Goal: Use online tool/utility: Utilize a website feature to perform a specific function

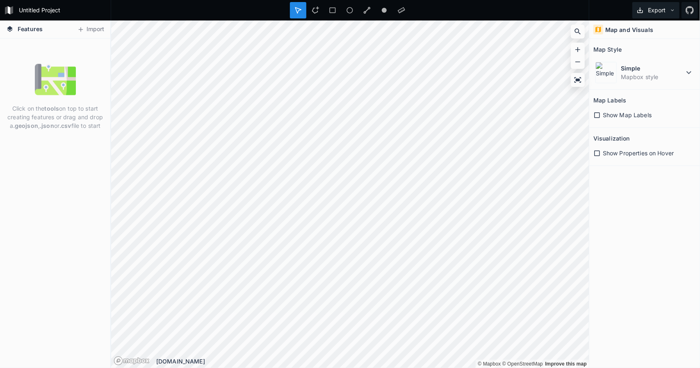
click at [674, 12] on icon at bounding box center [672, 10] width 6 height 6
click at [670, 55] on div "Export as .geojson" at bounding box center [654, 63] width 82 height 17
click at [88, 29] on button "Import" at bounding box center [90, 29] width 35 height 13
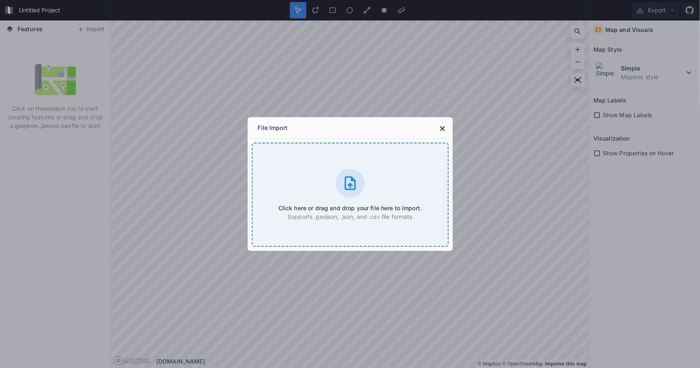
click at [353, 187] on icon at bounding box center [350, 183] width 16 height 16
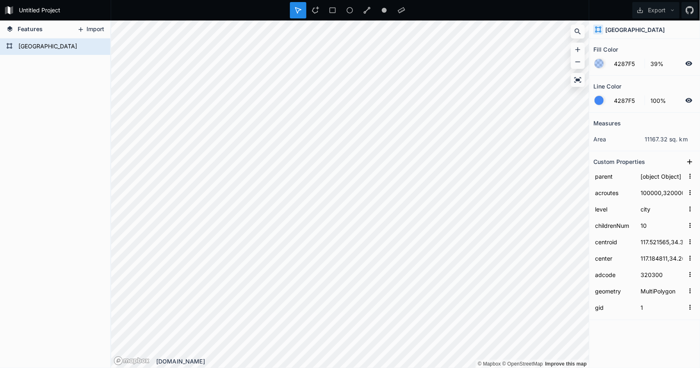
click at [82, 28] on icon at bounding box center [80, 29] width 7 height 7
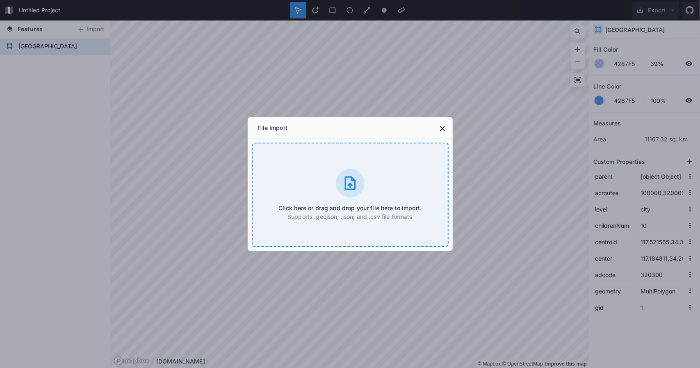
click at [350, 185] on icon at bounding box center [349, 183] width 11 height 14
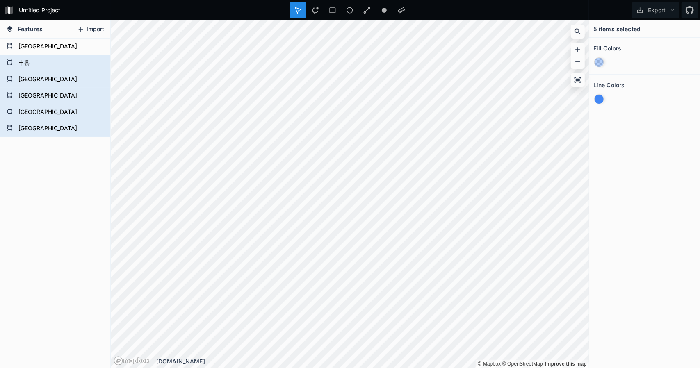
click at [89, 29] on button "Import" at bounding box center [90, 29] width 35 height 13
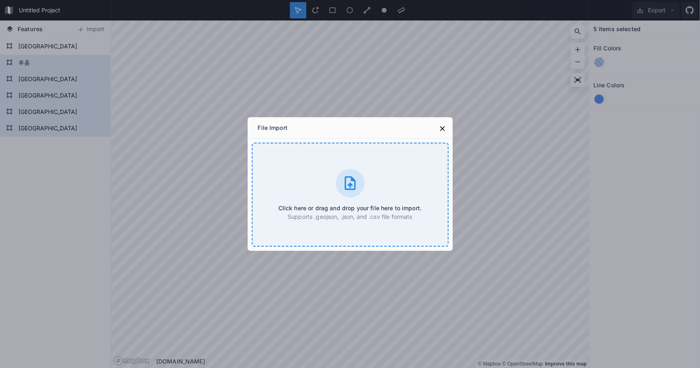
click at [345, 178] on icon at bounding box center [349, 183] width 11 height 14
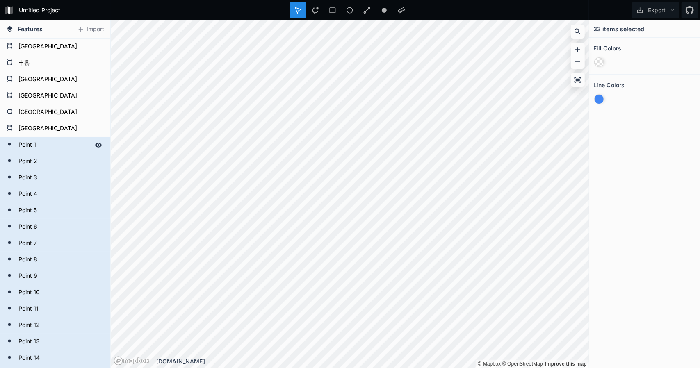
click at [40, 148] on form "Point 1" at bounding box center [54, 145] width 77 height 12
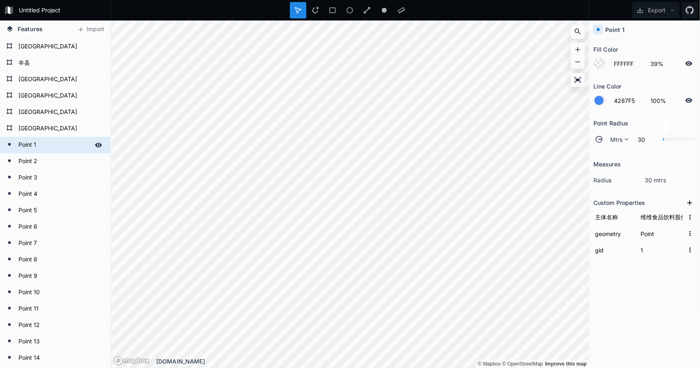
click at [40, 148] on form "Point 1" at bounding box center [54, 145] width 77 height 12
click at [50, 126] on form "[GEOGRAPHIC_DATA]" at bounding box center [54, 129] width 77 height 12
type input "4287F5"
type input "MultiPolygon"
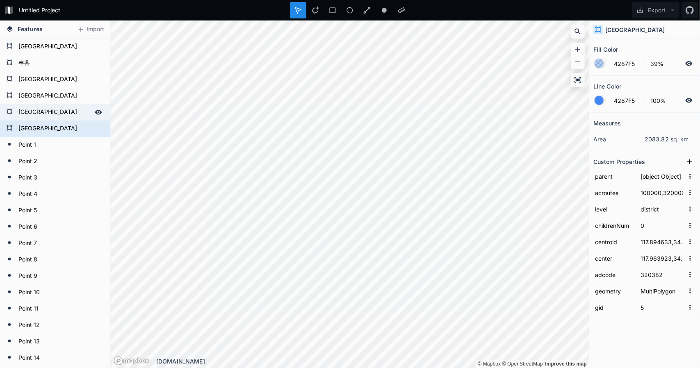
click at [57, 109] on form "[GEOGRAPHIC_DATA]" at bounding box center [54, 112] width 77 height 12
type input "4"
type input "118.340051,34.280354"
type input "118.345828,34.368779"
type input "320381"
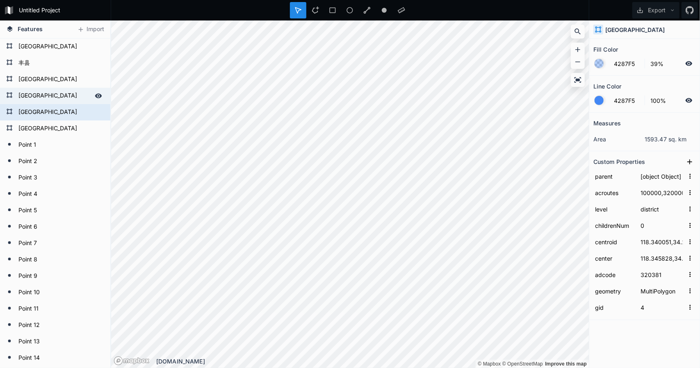
click at [57, 98] on form "[GEOGRAPHIC_DATA]" at bounding box center [54, 96] width 77 height 12
type input "3"
type input "117.883874,33.940583"
type input "117.95066,33.899222"
type input "320324"
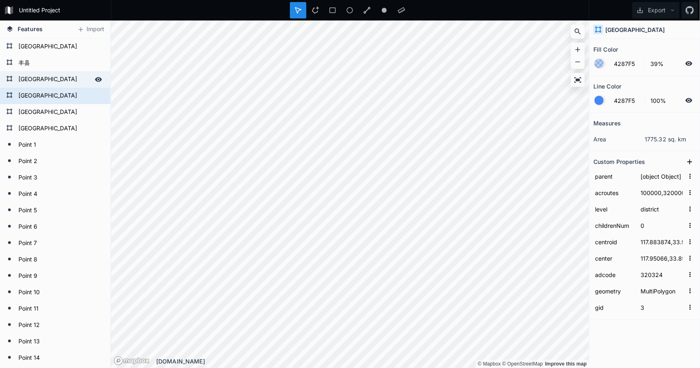
click at [53, 87] on div "[GEOGRAPHIC_DATA]" at bounding box center [55, 79] width 110 height 16
type input "2"
type input "116.89743,34.695157"
type input "116.937182,34.729044"
type input "320322"
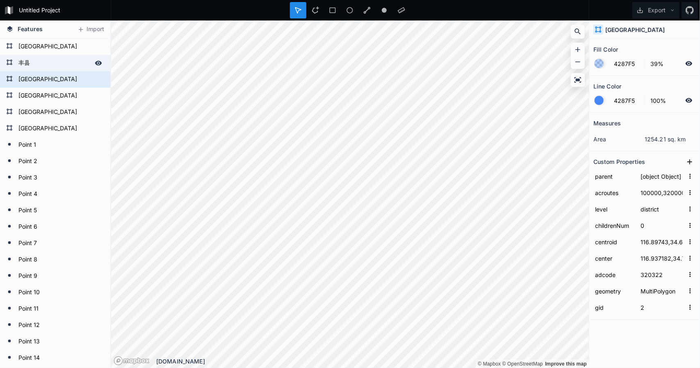
click at [55, 68] on form "丰县" at bounding box center [54, 63] width 77 height 12
type input "1"
type input "116.609115,34.689993"
type input "116.592888,34.696946"
type input "320321"
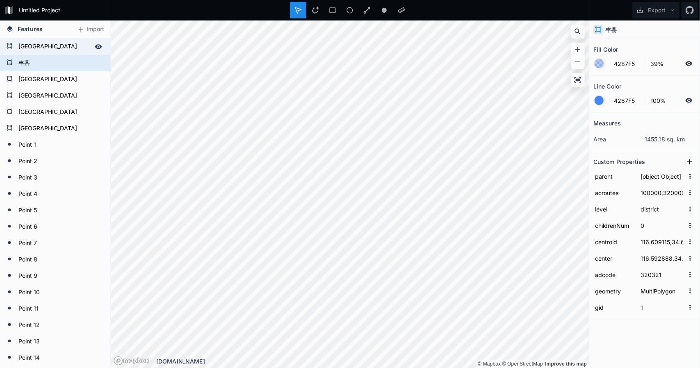
click at [53, 48] on form "[GEOGRAPHIC_DATA]" at bounding box center [54, 47] width 77 height 12
type input "100000,320000"
type input "city"
type input "10"
type input "117.521565,34.355594"
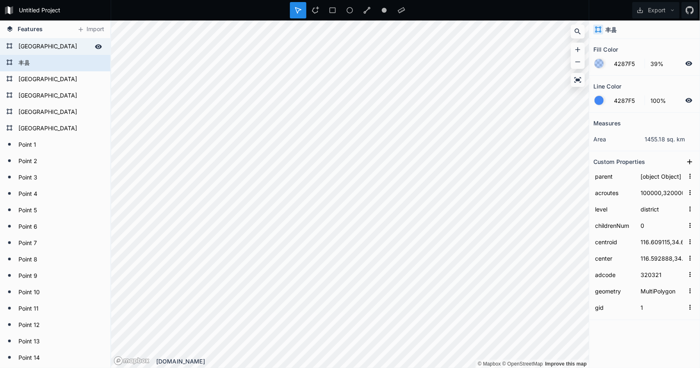
type input "117.184811,34.261792"
type input "320300"
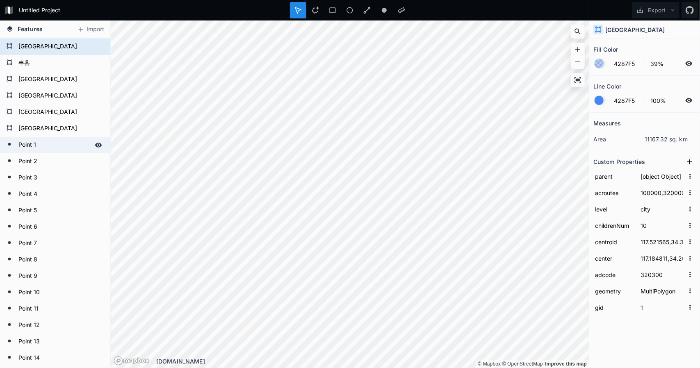
click at [52, 141] on form "Point 1" at bounding box center [54, 145] width 77 height 12
type input "FFFFFF"
type input "Point"
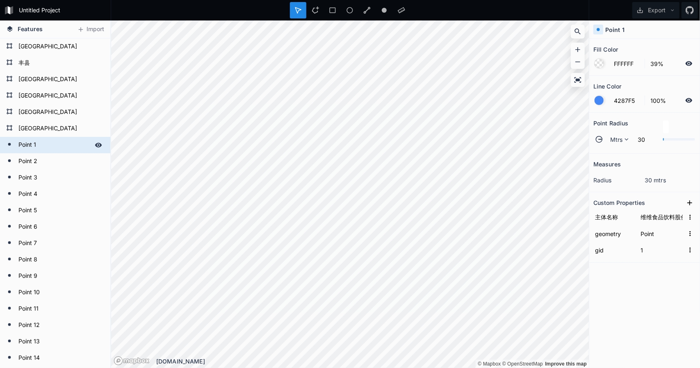
click at [52, 141] on form "Point 1" at bounding box center [54, 145] width 77 height 12
click at [56, 132] on form "[GEOGRAPHIC_DATA]" at bounding box center [54, 129] width 77 height 12
type input "4287F5"
type input "MultiPolygon"
type input "5"
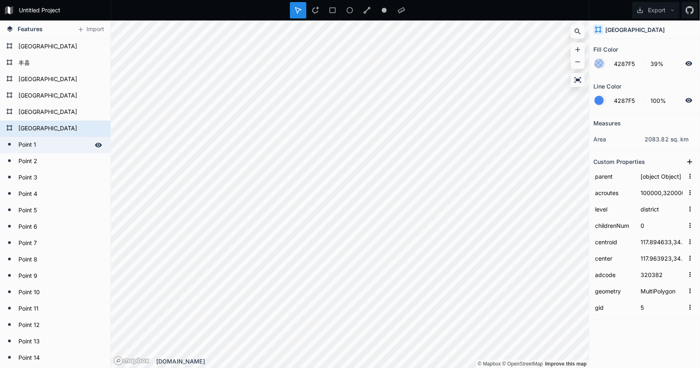
click at [48, 150] on form "Point 1" at bounding box center [54, 145] width 77 height 12
type input "FFFFFF"
type input "Point"
type input "1"
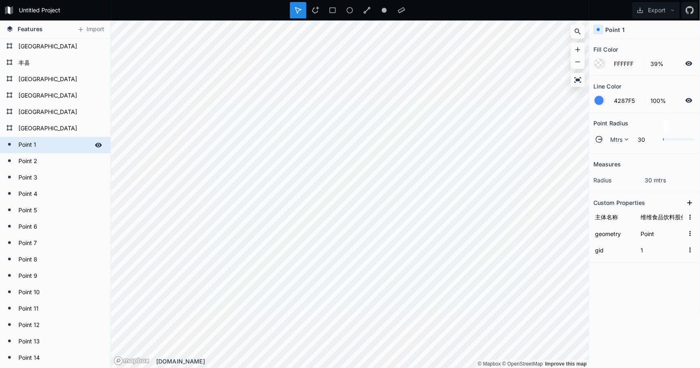
click at [95, 146] on icon at bounding box center [98, 145] width 7 height 5
click at [95, 146] on icon at bounding box center [98, 145] width 7 height 6
click at [51, 142] on form "Point 1" at bounding box center [54, 145] width 77 height 12
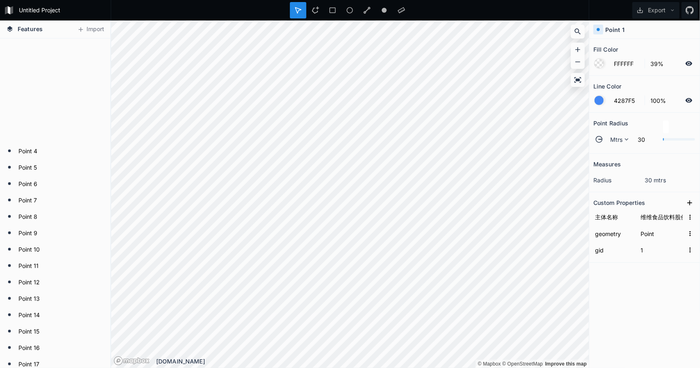
scroll to position [41, 0]
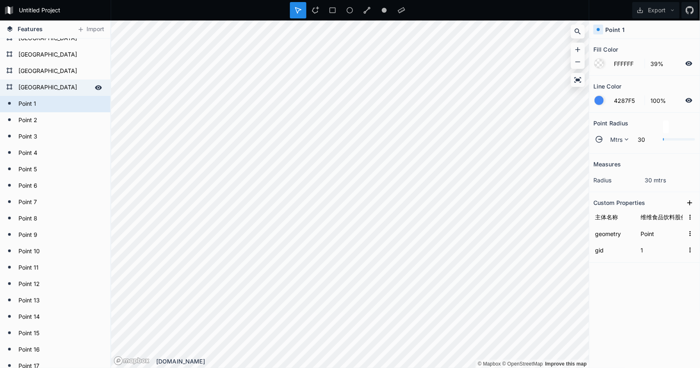
click at [48, 80] on div "[GEOGRAPHIC_DATA]" at bounding box center [55, 88] width 110 height 16
type input "4287F5"
type input "MultiPolygon"
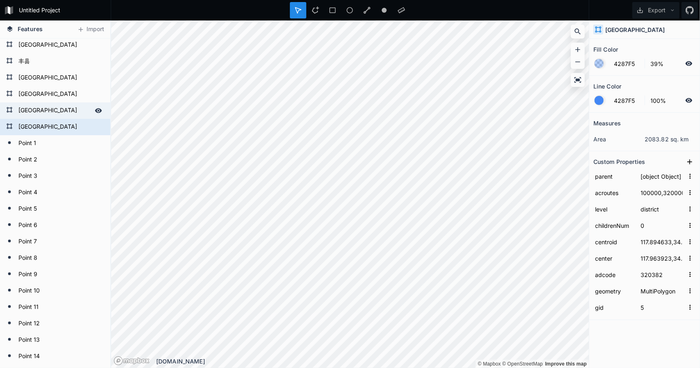
scroll to position [0, 0]
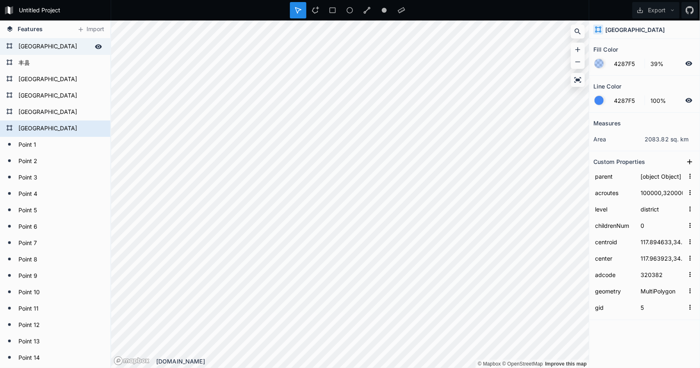
click at [44, 48] on form "[GEOGRAPHIC_DATA]" at bounding box center [54, 47] width 77 height 12
type input "1"
type input "100000,320000"
type input "city"
type input "10"
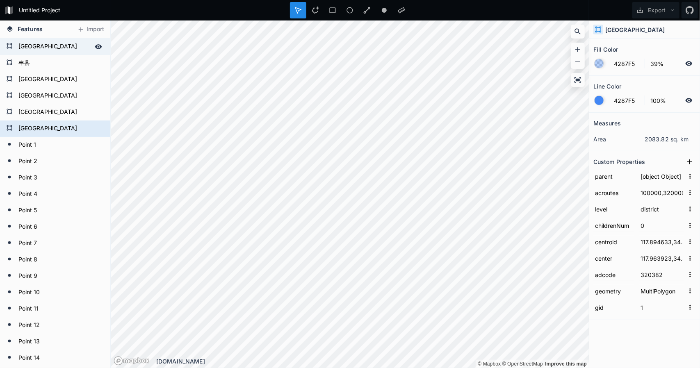
type input "117.521565,34.355594"
type input "117.184811,34.261792"
type input "320300"
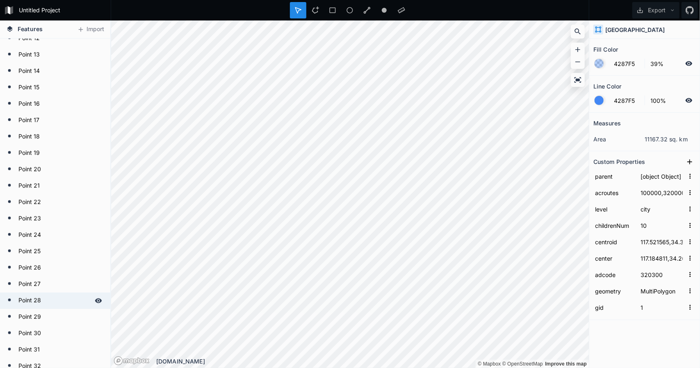
scroll to position [433, 0]
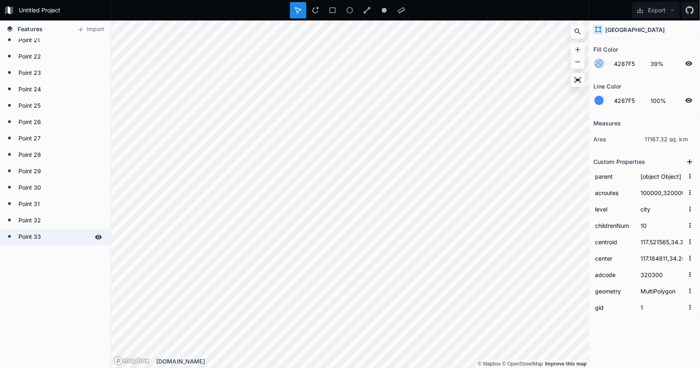
click at [12, 233] on icon at bounding box center [9, 236] width 7 height 7
type input "FFFFFF"
type input "Point"
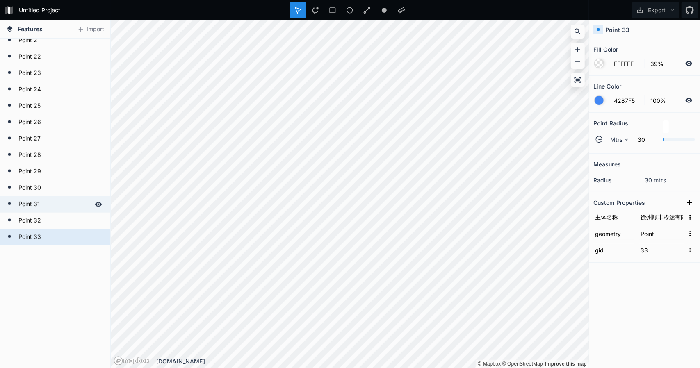
click at [34, 205] on form "Point 31" at bounding box center [54, 204] width 77 height 12
type input "31"
type input "徐州雨润农产品全球采购中心"
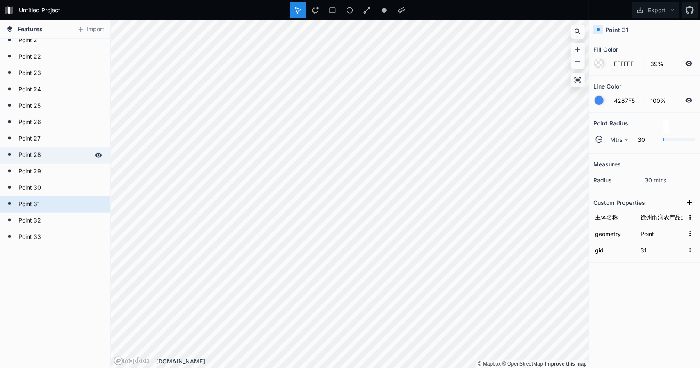
click at [39, 159] on form "Point 28" at bounding box center [54, 155] width 77 height 12
type input "28"
type input "徐州恒清食品科技有限公司（冷链物流）"
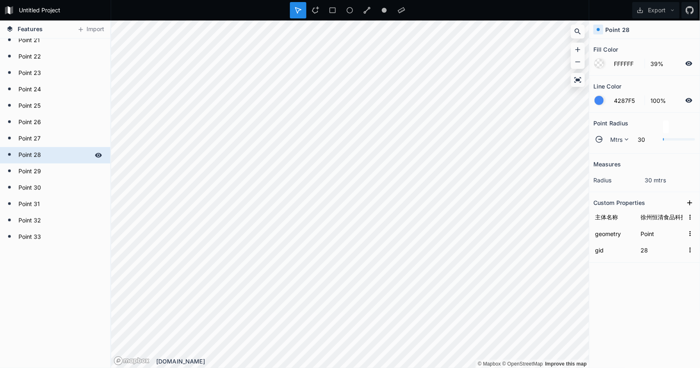
click at [38, 156] on form "Point 28" at bounding box center [54, 155] width 77 height 12
click at [39, 142] on form "Point 27" at bounding box center [54, 139] width 77 height 12
type input "27"
type input "徐州瑞富食品工业有限公司（食品软包装）"
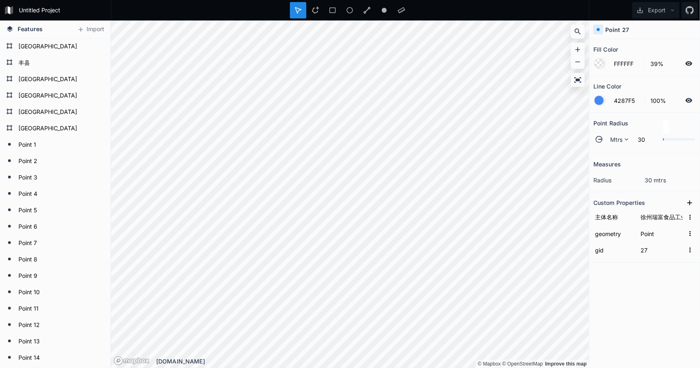
scroll to position [0, 0]
click at [42, 25] on h4 "Features" at bounding box center [24, 29] width 45 height 18
click at [10, 29] on icon at bounding box center [10, 29] width 6 height 6
click at [95, 45] on icon at bounding box center [98, 46] width 7 height 5
click at [95, 45] on icon at bounding box center [98, 46] width 7 height 7
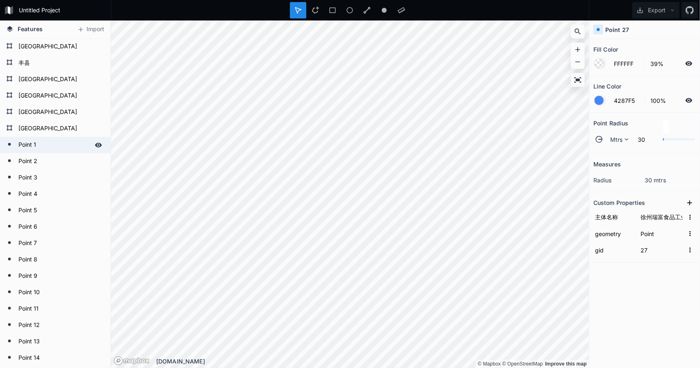
click at [52, 150] on form "Point 1" at bounding box center [54, 145] width 77 height 12
type input "1"
type input "维维食品饮料股份有限公司（维维集团）"
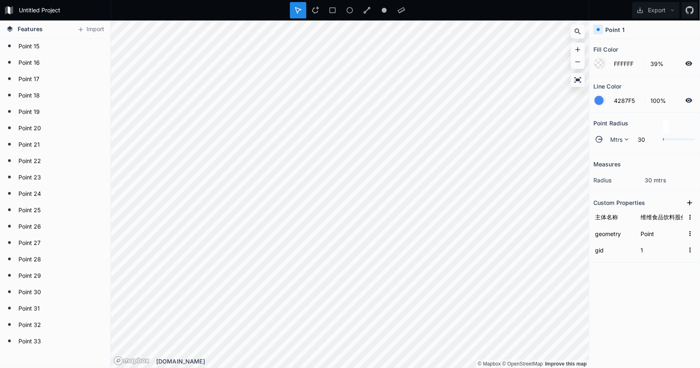
scroll to position [433, 0]
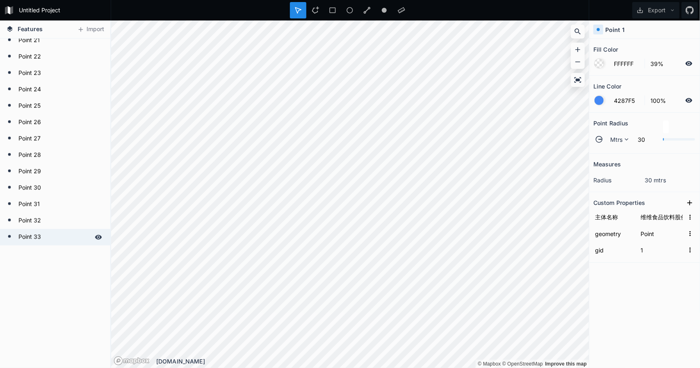
click at [73, 235] on form "Point 33" at bounding box center [54, 237] width 77 height 12
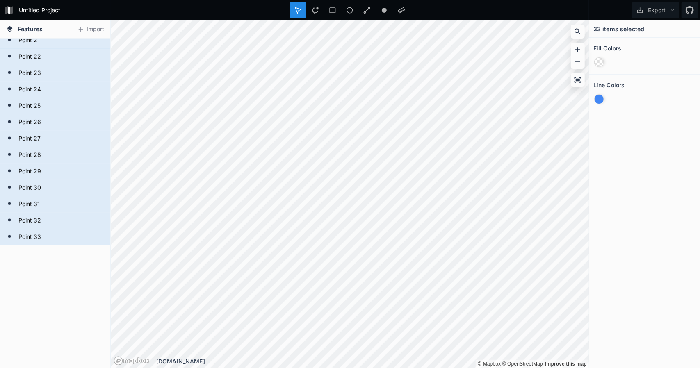
click at [599, 97] on div at bounding box center [598, 99] width 9 height 9
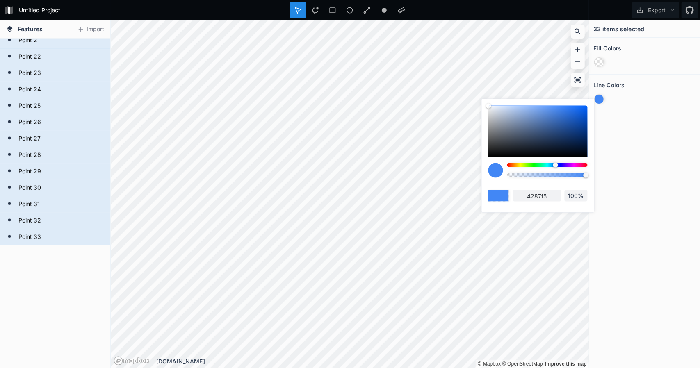
click at [578, 164] on div at bounding box center [547, 165] width 80 height 4
type input "f542a4"
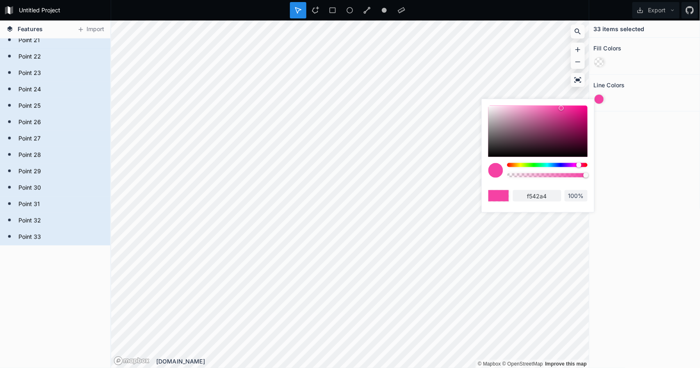
click at [657, 178] on div "33 items selected Fill Colors Line Colors" at bounding box center [644, 194] width 111 height 348
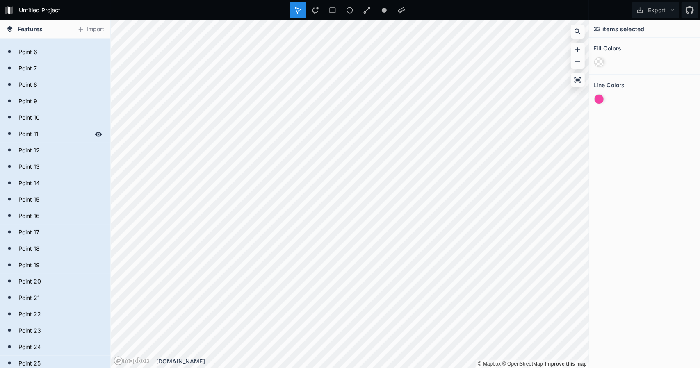
scroll to position [0, 0]
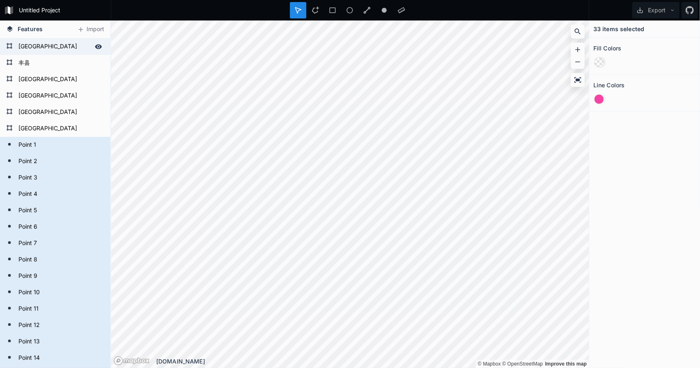
click at [38, 44] on form "[GEOGRAPHIC_DATA]" at bounding box center [54, 47] width 77 height 12
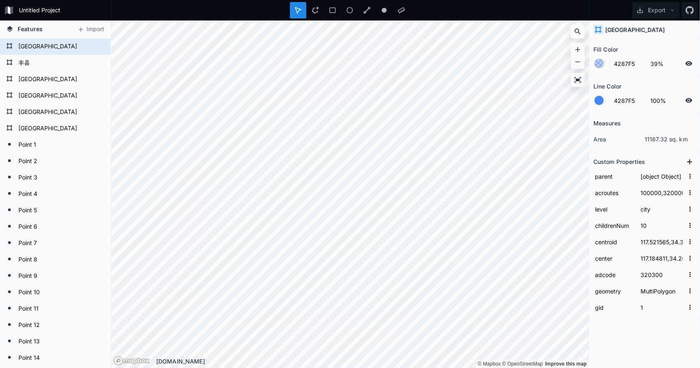
click at [38, 44] on form "[GEOGRAPHIC_DATA]" at bounding box center [60, 47] width 88 height 12
click at [95, 47] on icon at bounding box center [98, 46] width 7 height 7
click at [95, 65] on icon at bounding box center [98, 63] width 7 height 5
click at [93, 75] on div at bounding box center [98, 79] width 11 height 11
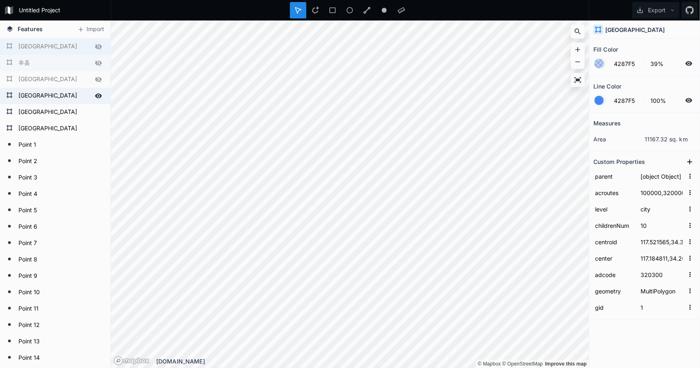
click at [93, 90] on div at bounding box center [98, 95] width 11 height 11
click at [95, 112] on icon at bounding box center [98, 112] width 7 height 7
click at [73, 148] on form "Point 1" at bounding box center [54, 145] width 77 height 12
type input "FFFFFF"
type input "F542A4"
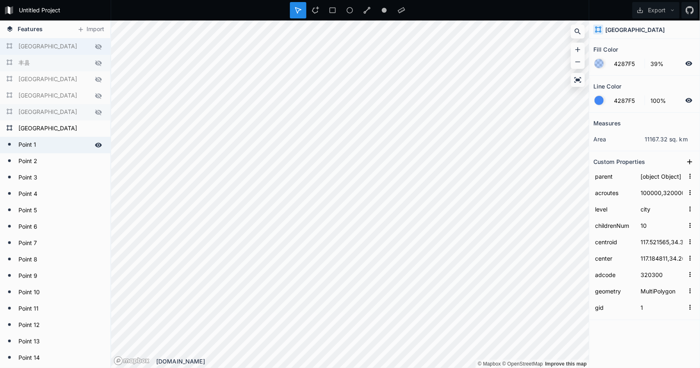
type input "Point"
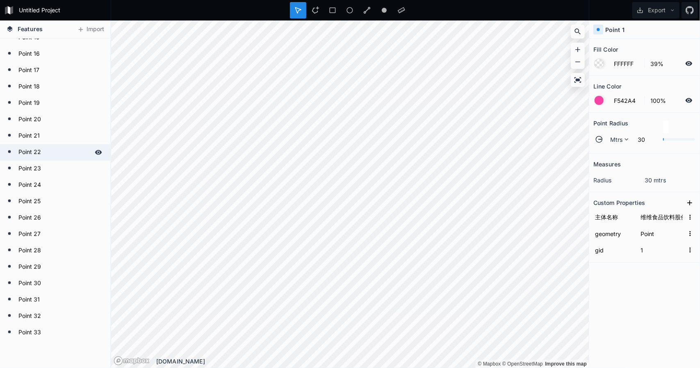
scroll to position [369, 0]
click at [58, 292] on div "Point 32" at bounding box center [55, 284] width 110 height 16
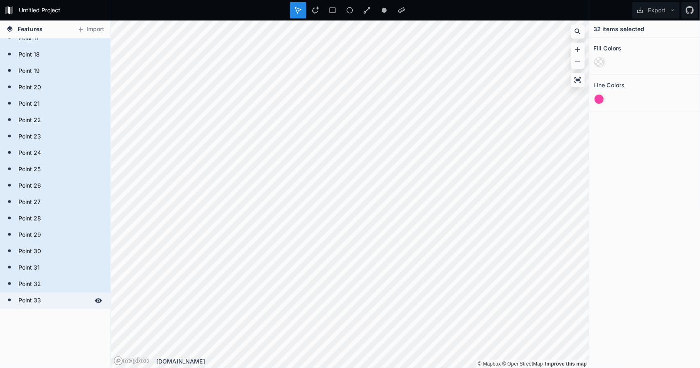
click at [57, 300] on form "Point 33" at bounding box center [54, 301] width 77 height 12
click at [599, 64] on div at bounding box center [598, 62] width 9 height 9
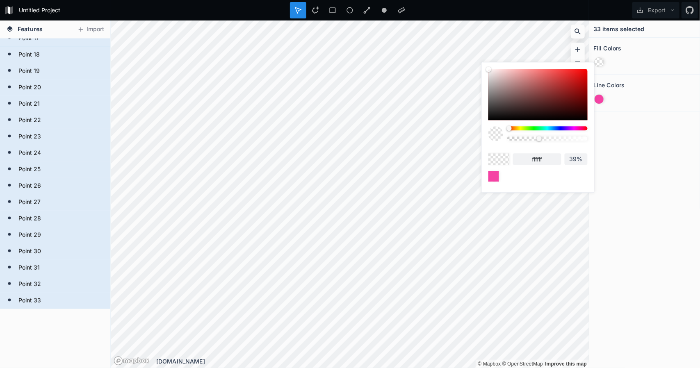
click at [572, 84] on div at bounding box center [537, 94] width 99 height 51
drag, startPoint x: 577, startPoint y: 73, endPoint x: 583, endPoint y: 73, distance: 5.8
click at [578, 73] on div at bounding box center [537, 94] width 99 height 51
click at [583, 73] on div at bounding box center [581, 75] width 5 height 5
type input "eb0909"
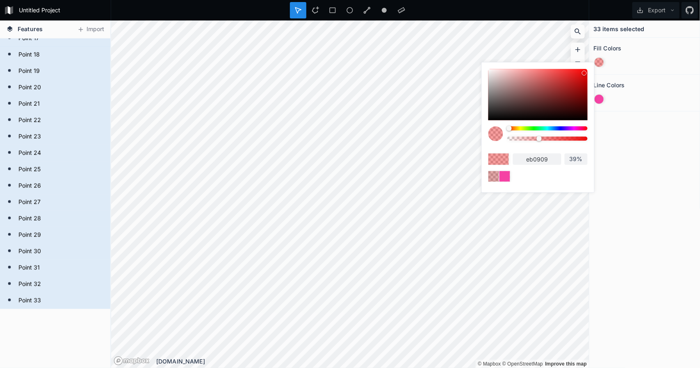
click at [584, 73] on div at bounding box center [584, 73] width 5 height 5
click at [670, 160] on div "33 items selected Fill Colors Line Colors" at bounding box center [644, 194] width 111 height 348
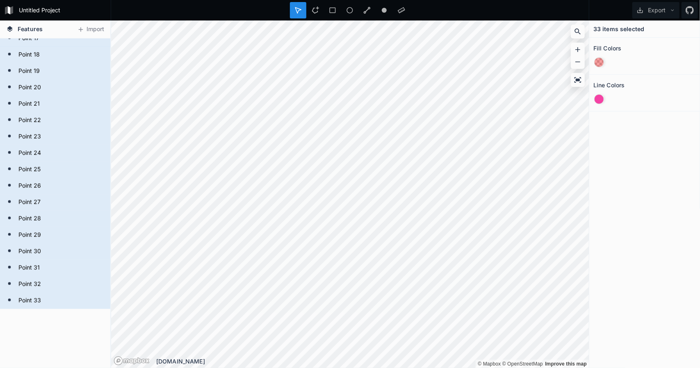
click at [598, 61] on div at bounding box center [598, 62] width 9 height 9
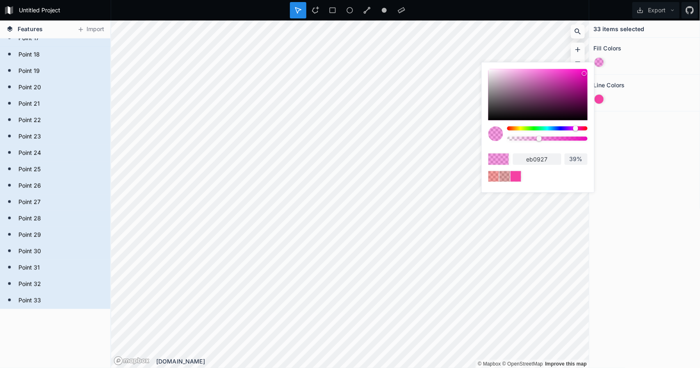
type input "eb0909"
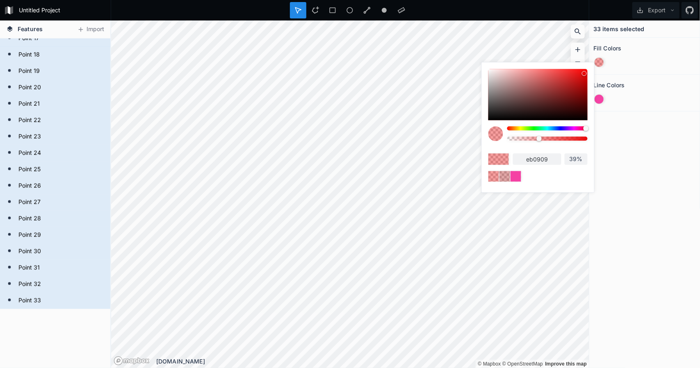
drag, startPoint x: 508, startPoint y: 128, endPoint x: 596, endPoint y: 128, distance: 87.3
click at [596, 128] on body "Untitled Project Export Features [GEOGRAPHIC_DATA] [GEOGRAPHIC_DATA] 33 Point 3…" at bounding box center [350, 184] width 700 height 368
type input "100%"
drag, startPoint x: 540, startPoint y: 139, endPoint x: 629, endPoint y: 137, distance: 88.6
click at [629, 137] on body "Untitled Project Export Features [GEOGRAPHIC_DATA] [GEOGRAPHIC_DATA] 33 Point 3…" at bounding box center [350, 184] width 700 height 368
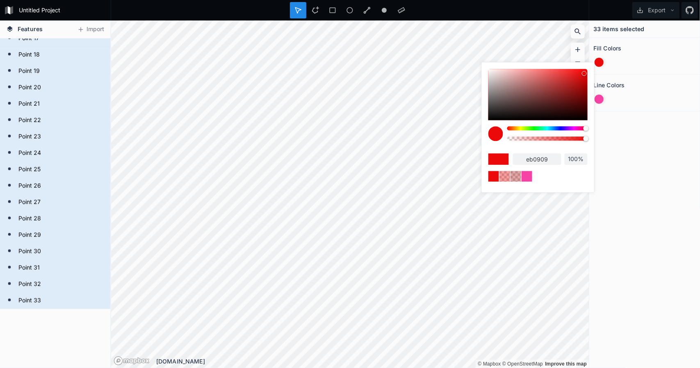
click at [646, 173] on div "33 items selected Fill Colors Line Colors" at bounding box center [644, 194] width 111 height 348
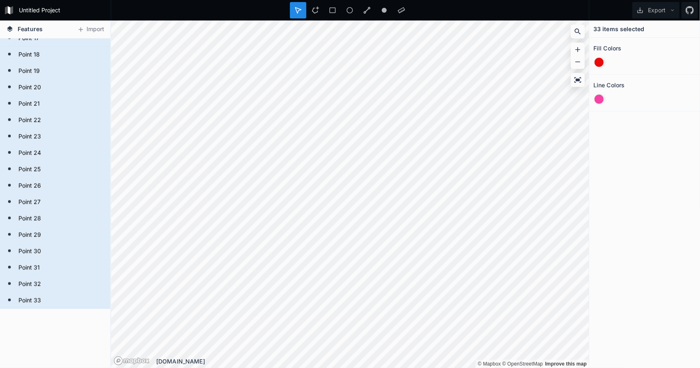
click at [597, 57] on div at bounding box center [601, 63] width 16 height 16
click at [597, 61] on div at bounding box center [598, 62] width 9 height 9
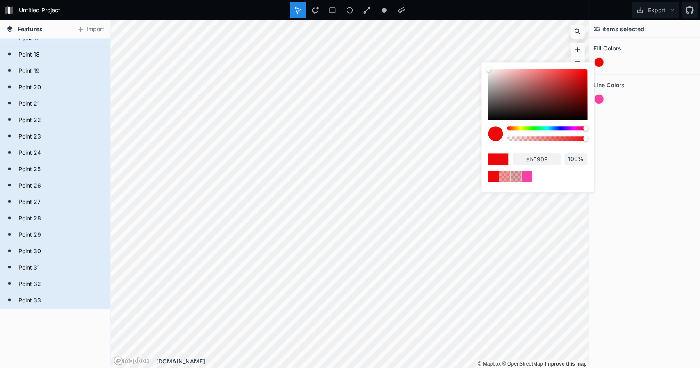
click at [582, 159] on input "100%" at bounding box center [576, 159] width 23 height 8
drag, startPoint x: 581, startPoint y: 159, endPoint x: 555, endPoint y: 160, distance: 26.3
click at [555, 160] on div "eb0909 100%" at bounding box center [537, 158] width 99 height 11
type input "1"
type input "200"
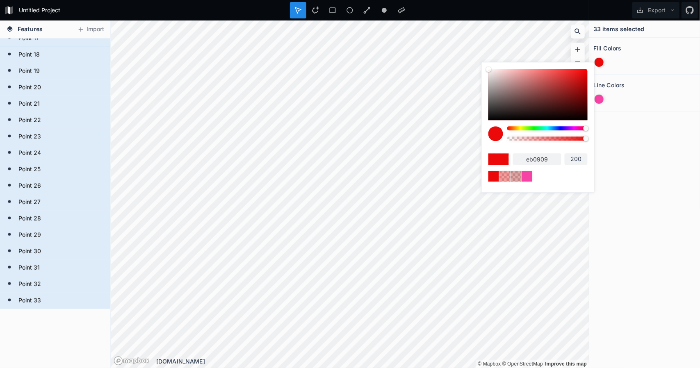
click at [632, 191] on div "33 items selected Fill Colors Line Colors" at bounding box center [644, 194] width 111 height 348
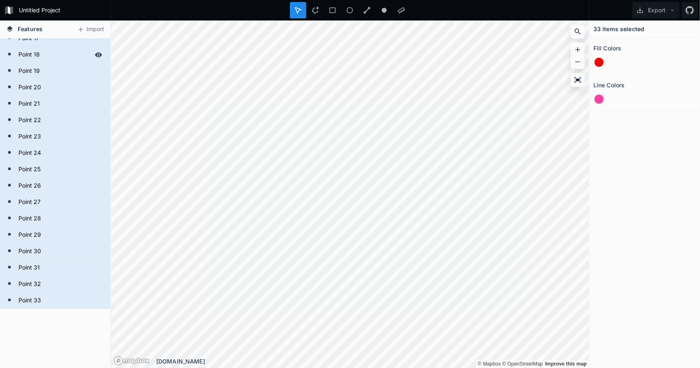
click at [48, 56] on form "Point 18" at bounding box center [54, 55] width 77 height 12
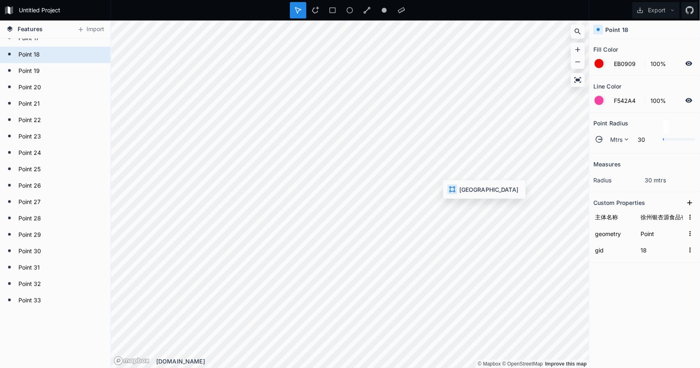
type input "4287F5"
type input "39%"
type input "4287F5"
type input "MultiPolygon"
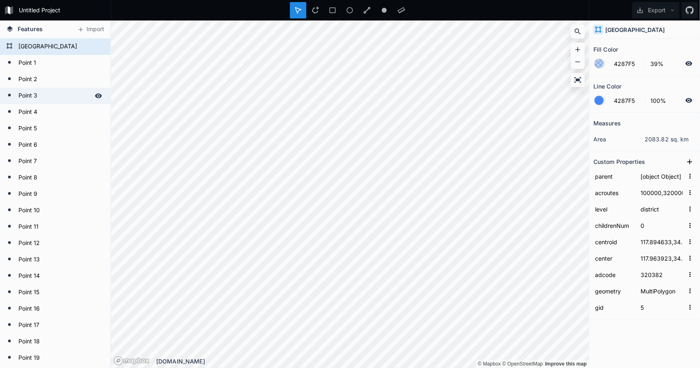
scroll to position [0, 0]
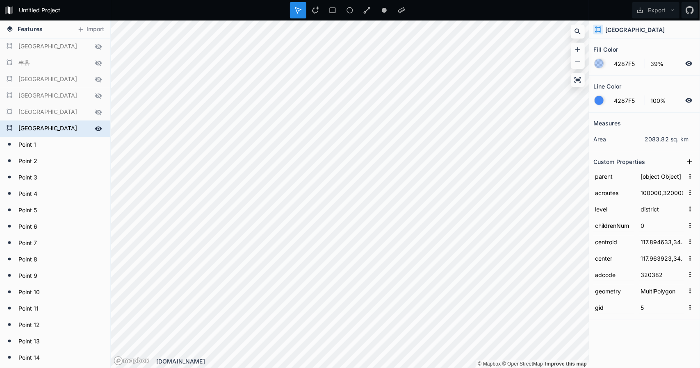
click at [61, 128] on form "[GEOGRAPHIC_DATA]" at bounding box center [54, 129] width 77 height 12
click at [581, 78] on icon at bounding box center [577, 79] width 7 height 5
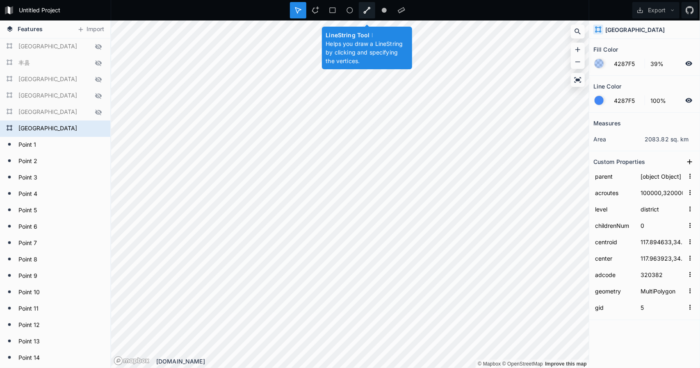
click at [367, 9] on icon at bounding box center [366, 10] width 7 height 7
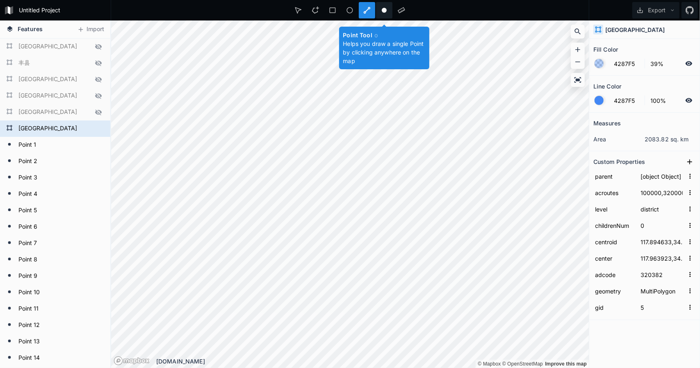
click at [385, 14] on icon at bounding box center [383, 10] width 7 height 7
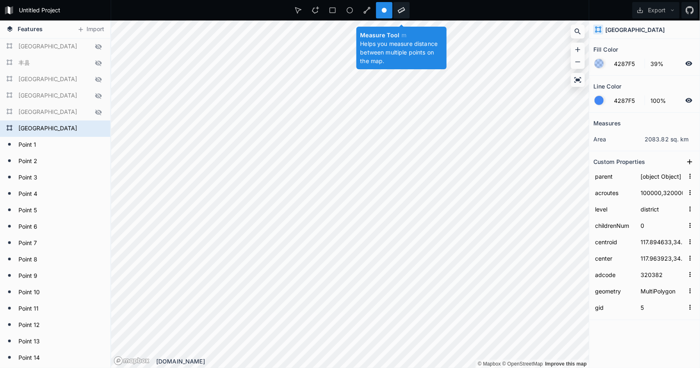
click at [409, 12] on div at bounding box center [401, 10] width 16 height 16
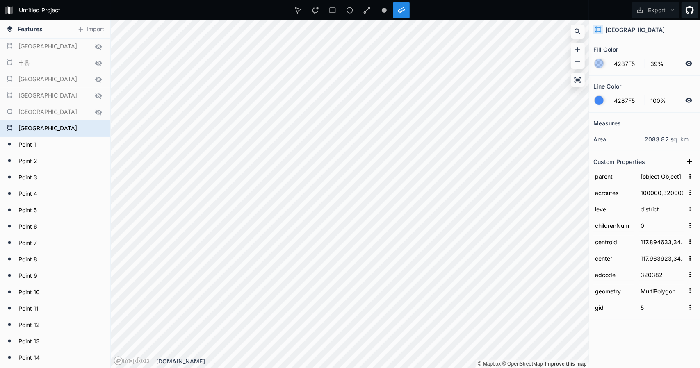
click at [691, 11] on icon at bounding box center [689, 10] width 8 height 8
click at [42, 130] on form "[GEOGRAPHIC_DATA]" at bounding box center [54, 129] width 77 height 12
click at [34, 36] on h4 "Features" at bounding box center [24, 29] width 45 height 18
click at [34, 43] on form "[GEOGRAPHIC_DATA]" at bounding box center [54, 47] width 77 height 12
type input "1"
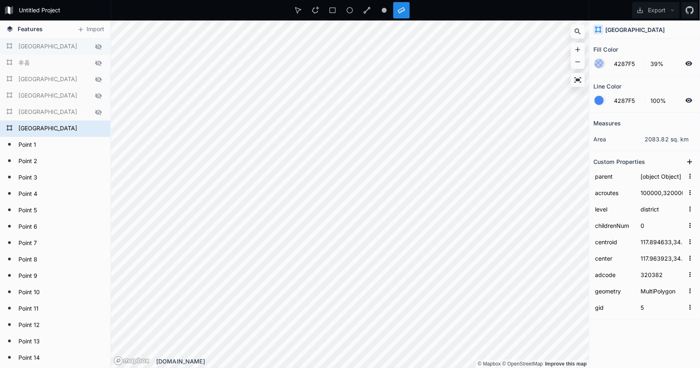
type input "100000,320000"
type input "city"
type input "10"
type input "117.521565,34.355594"
type input "117.184811,34.261792"
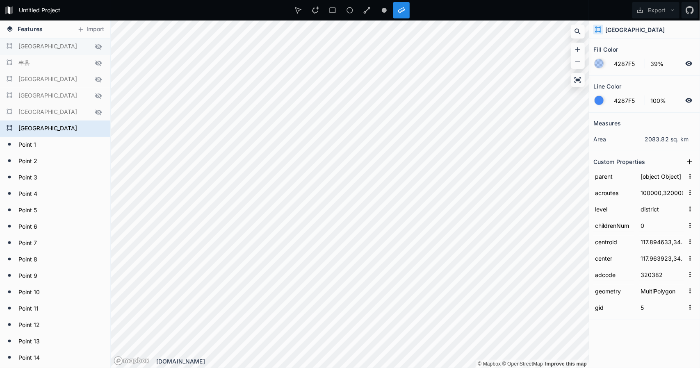
type input "320300"
click at [33, 32] on span "Features" at bounding box center [30, 29] width 25 height 9
click at [31, 28] on span "Features" at bounding box center [30, 29] width 25 height 9
click at [50, 8] on form "Untitled Project" at bounding box center [62, 10] width 93 height 12
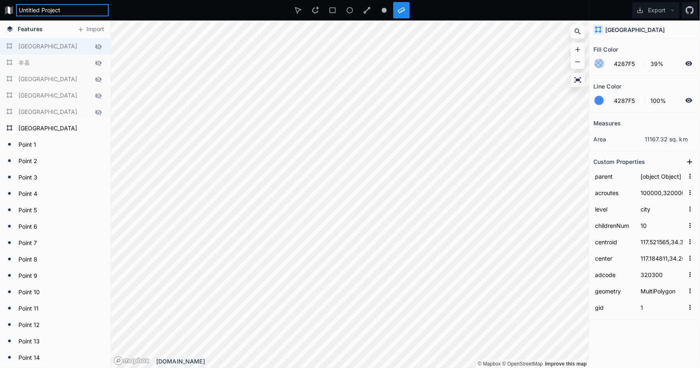
click at [80, 8] on input "Untitled Project" at bounding box center [62, 10] width 93 height 12
click at [671, 5] on button "Export" at bounding box center [655, 10] width 47 height 16
